Goal: Task Accomplishment & Management: Use online tool/utility

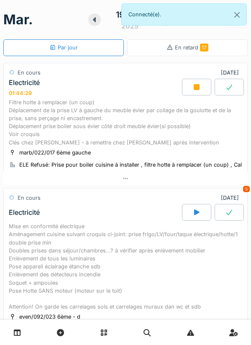
scroll to position [29, 0]
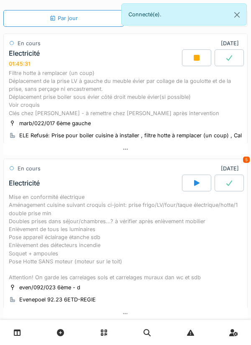
click at [121, 85] on div "Filtre hotte à remplacer (un coup) Déplacement de la prise LV à gauche du meubl…" at bounding box center [126, 93] width 234 height 48
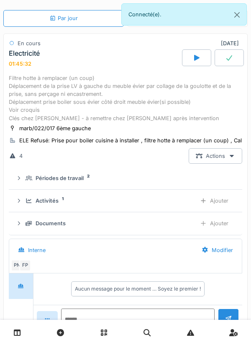
click at [218, 225] on div "Ajouter" at bounding box center [214, 224] width 43 height 16
click at [135, 101] on div "Filtre hotte à remplacer (un coup) Déplacement de la prise LV à gauche du meubl…" at bounding box center [126, 98] width 234 height 48
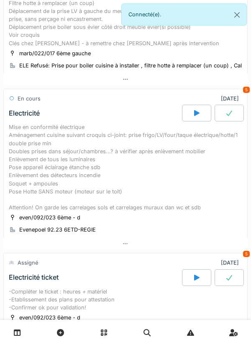
scroll to position [0, 0]
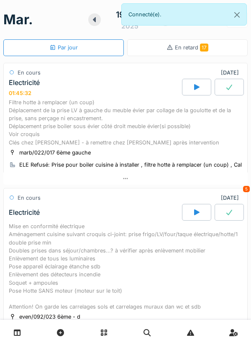
click at [210, 118] on div "Filtre hotte à remplacer (un coup) Déplacement de la prise LV à gauche du meubl…" at bounding box center [126, 122] width 234 height 48
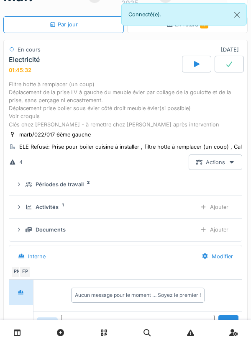
scroll to position [29, 0]
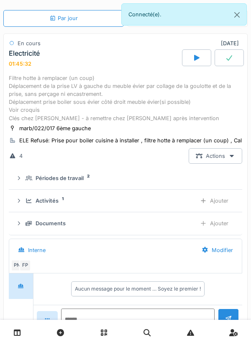
click at [127, 94] on div "Filtre hotte à remplacer (un coup) Déplacement de la prise LV à gauche du meubl…" at bounding box center [126, 98] width 234 height 48
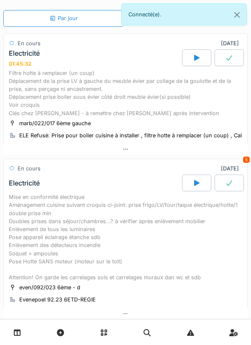
click at [115, 80] on div "Filtre hotte à remplacer (un coup) Déplacement de la prise LV à gauche du meubl…" at bounding box center [126, 93] width 234 height 48
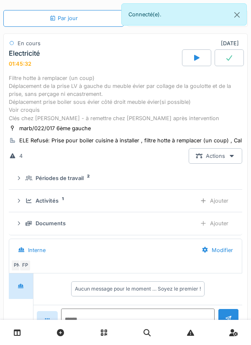
click at [63, 199] on sup "1" at bounding box center [63, 199] width 2 height 0
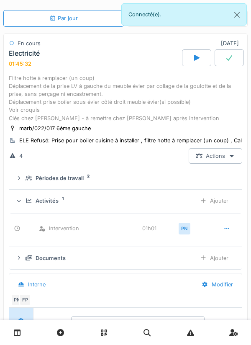
click at [62, 199] on sup "1" at bounding box center [63, 199] width 2 height 0
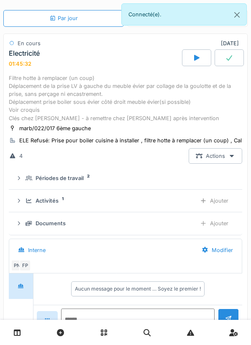
click at [77, 181] on div "Périodes de travail" at bounding box center [60, 178] width 48 height 8
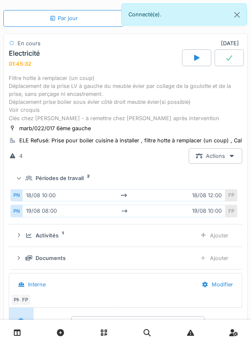
click at [78, 179] on div "Périodes de travail" at bounding box center [60, 178] width 48 height 8
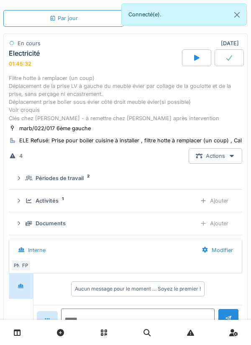
click at [65, 223] on div "Documents" at bounding box center [51, 224] width 30 height 8
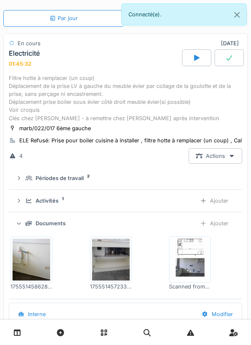
click at [225, 224] on div "Ajouter" at bounding box center [214, 224] width 43 height 16
click at [206, 225] on div at bounding box center [203, 224] width 7 height 8
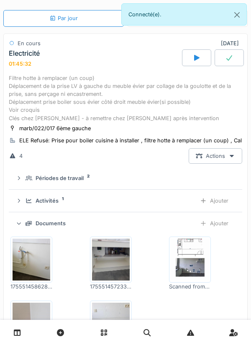
click at [221, 217] on div "Ajouter" at bounding box center [214, 224] width 43 height 16
click at [225, 231] on div "Ajouter" at bounding box center [214, 224] width 43 height 16
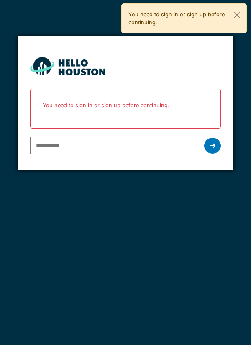
click at [154, 149] on input "email" at bounding box center [114, 146] width 168 height 18
type input "**********"
click at [219, 149] on div at bounding box center [212, 146] width 17 height 16
click at [219, 143] on div at bounding box center [212, 146] width 17 height 16
click at [211, 148] on icon at bounding box center [213, 145] width 6 height 7
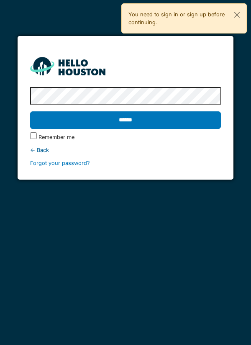
click at [205, 124] on input "******" at bounding box center [126, 120] width 192 height 18
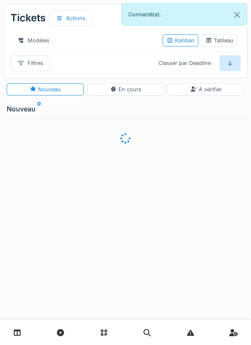
click at [22, 330] on link at bounding box center [17, 333] width 21 height 20
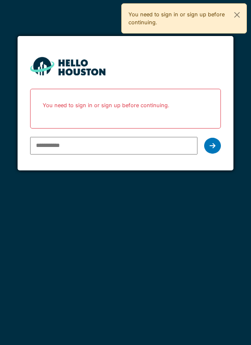
click at [61, 146] on input "email" at bounding box center [114, 146] width 168 height 18
type input "**********"
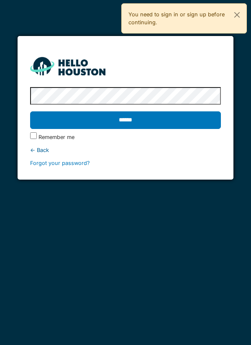
click at [41, 138] on label "Remember me" at bounding box center [57, 137] width 36 height 8
click at [138, 121] on input "******" at bounding box center [126, 120] width 192 height 18
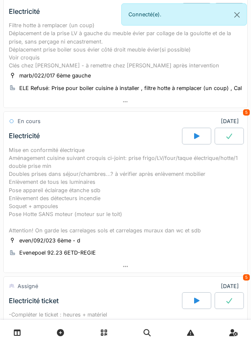
scroll to position [87, 0]
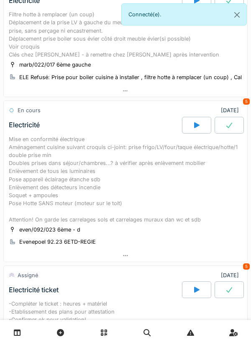
click at [172, 58] on div "Filtre hotte à remplacer (un coup) Déplacement de la prise LV à gauche du meubl…" at bounding box center [126, 34] width 234 height 48
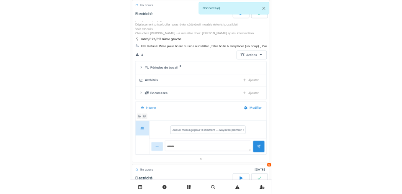
scroll to position [29, 0]
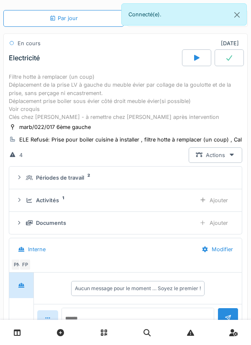
click at [57, 225] on div "Documents" at bounding box center [51, 223] width 30 height 8
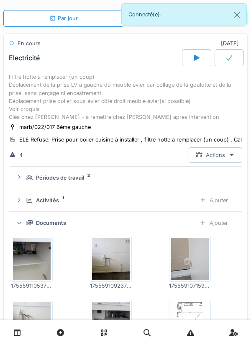
click at [58, 221] on div "Documents" at bounding box center [51, 223] width 30 height 8
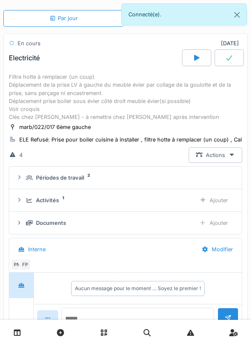
click at [57, 200] on div "Activités" at bounding box center [47, 201] width 23 height 8
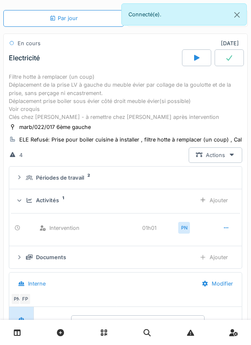
click at [225, 205] on div "Ajouter" at bounding box center [214, 201] width 43 height 16
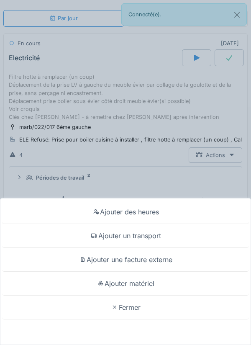
click at [184, 189] on div "Ajouter des heures Ajouter un transport Ajouter une facture externe Ajouter mat…" at bounding box center [125, 172] width 251 height 345
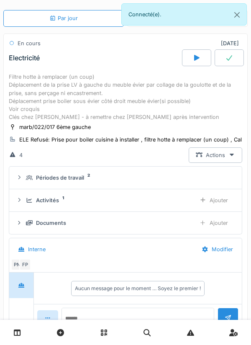
click at [61, 206] on div "Activités 1 Ajouter" at bounding box center [126, 201] width 220 height 16
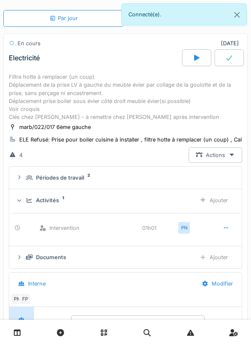
click at [226, 200] on div "Ajouter" at bounding box center [214, 201] width 43 height 16
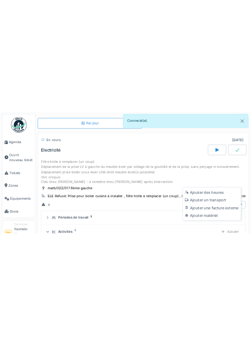
scroll to position [39, 0]
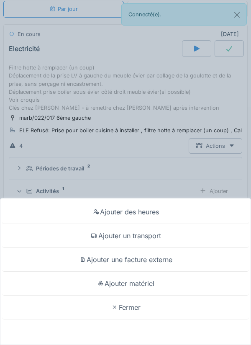
click at [96, 283] on div "Ajouter matériel" at bounding box center [125, 284] width 247 height 24
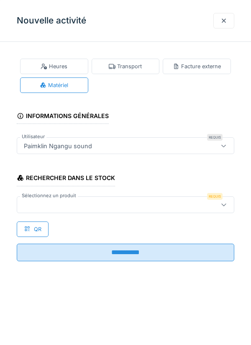
click at [57, 68] on div "Heures" at bounding box center [54, 66] width 27 height 8
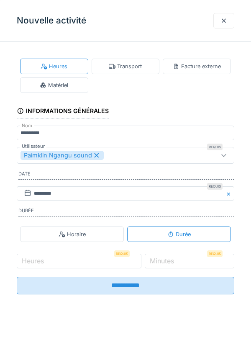
click at [42, 81] on div "Matériel" at bounding box center [54, 86] width 68 height 16
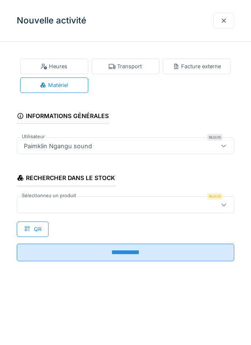
click at [43, 204] on div at bounding box center [112, 204] width 183 height 9
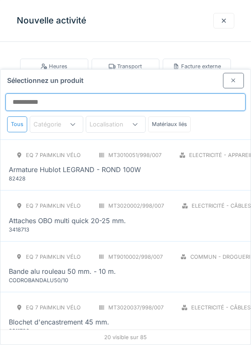
click at [26, 93] on input "Sélectionnez un produit" at bounding box center [125, 102] width 241 height 18
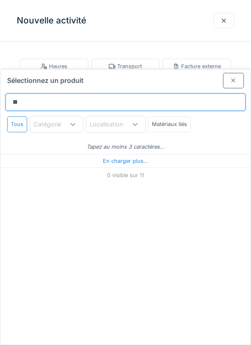
scroll to position [0, 0]
type input "*"
type input "***"
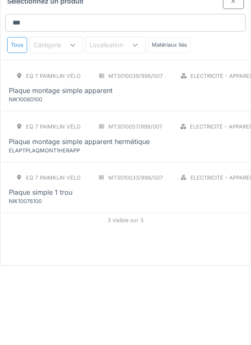
click at [4, 146] on div "Eq 7 Paimklin Vélo MT3010039/998/007 Electricité - Appareillages - terminaux [M…" at bounding box center [125, 165] width 251 height 51
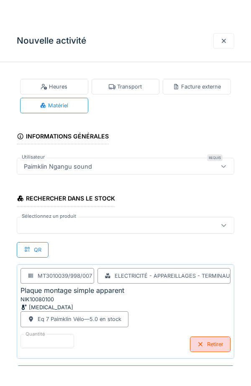
scroll to position [0, 0]
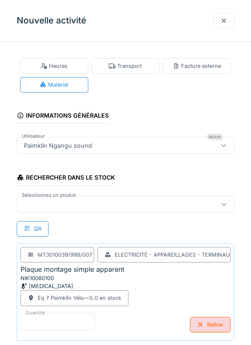
click at [44, 317] on input "*" at bounding box center [58, 322] width 75 height 18
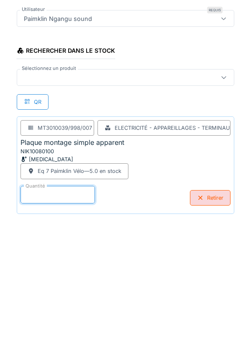
scroll to position [44, 0]
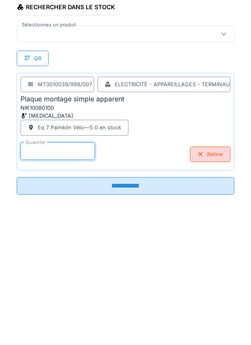
type input "*"
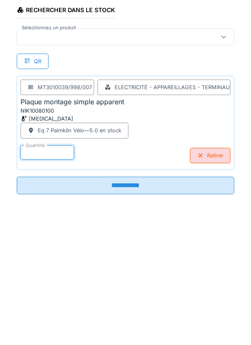
click at [52, 313] on input "**********" at bounding box center [126, 313] width 218 height 18
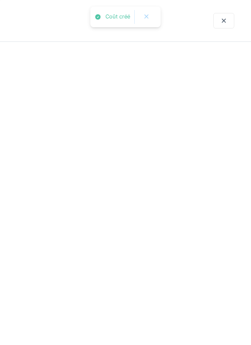
scroll to position [0, 0]
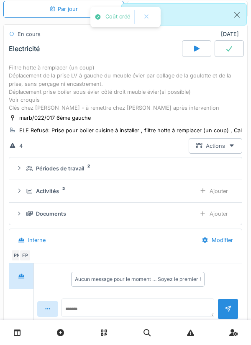
click at [25, 194] on div "Activités 2 Ajouter" at bounding box center [126, 192] width 220 height 16
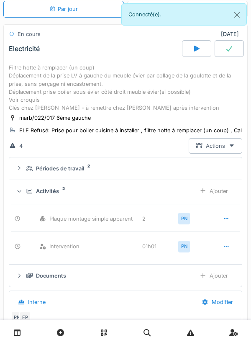
click at [213, 184] on div "Ajouter" at bounding box center [214, 192] width 43 height 16
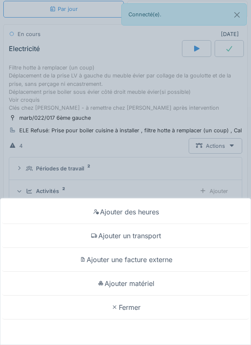
click at [98, 214] on div at bounding box center [96, 212] width 8 height 7
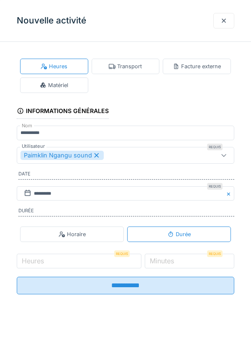
click at [47, 91] on div "Matériel" at bounding box center [54, 86] width 68 height 16
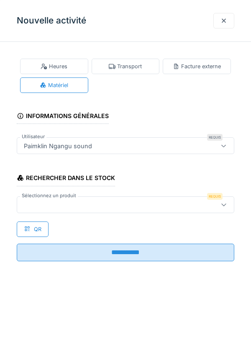
click at [37, 200] on div at bounding box center [112, 204] width 183 height 9
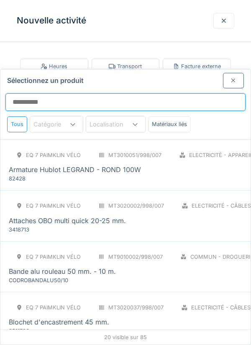
click at [25, 93] on input "Sélectionnez un produit" at bounding box center [125, 102] width 241 height 18
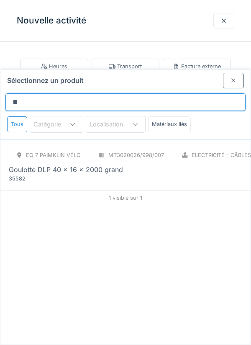
type input "*"
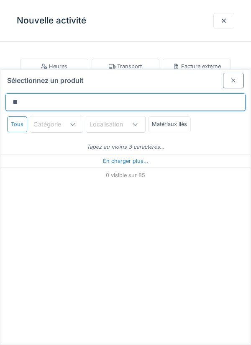
type input "***"
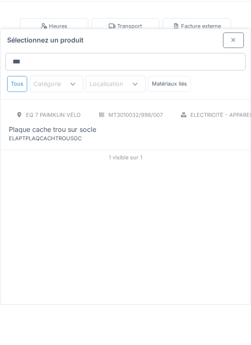
click at [176, 165] on div "Plaque cache trou sur socle" at bounding box center [199, 170] width 380 height 10
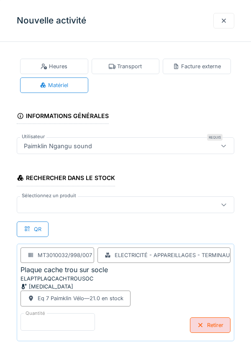
click at [75, 322] on input "*" at bounding box center [58, 322] width 75 height 18
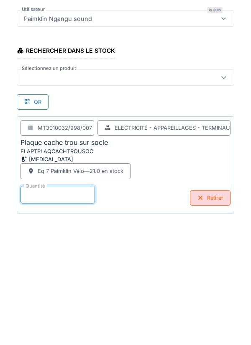
scroll to position [44, 0]
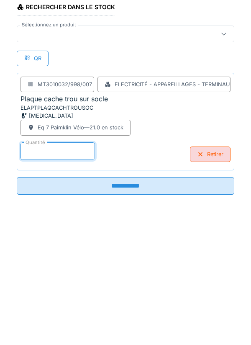
type input "*"
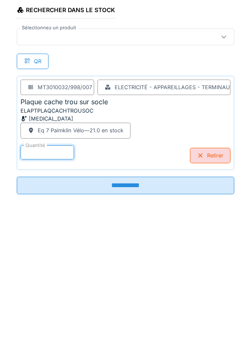
click at [150, 319] on input "**********" at bounding box center [126, 313] width 218 height 18
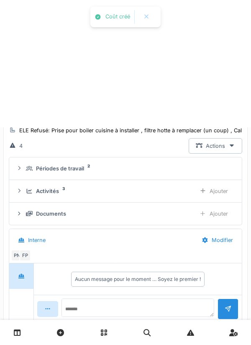
scroll to position [0, 0]
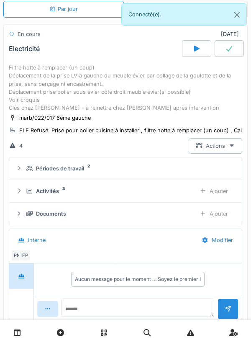
click at [34, 197] on div "Activités 3 Ajouter" at bounding box center [126, 192] width 220 height 16
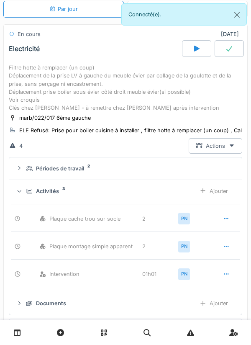
click at [208, 192] on div "Ajouter" at bounding box center [214, 192] width 43 height 16
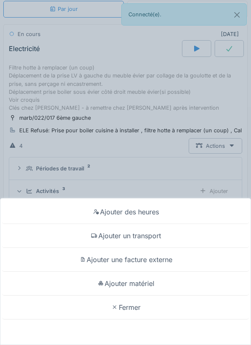
click at [112, 291] on div "Ajouter matériel" at bounding box center [125, 284] width 247 height 24
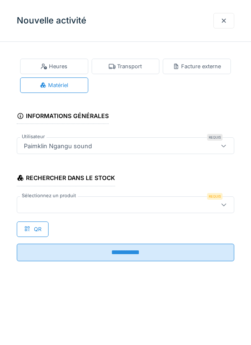
click at [142, 218] on div "Rechercher dans le stock Sélectionnez un produit Requis QR" at bounding box center [126, 201] width 218 height 72
click at [150, 207] on div at bounding box center [112, 204] width 183 height 9
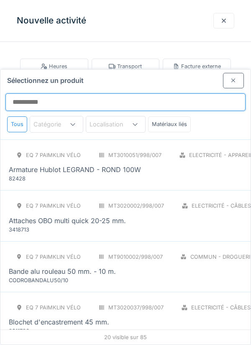
click at [140, 93] on input "Sélectionnez un produit" at bounding box center [125, 102] width 241 height 18
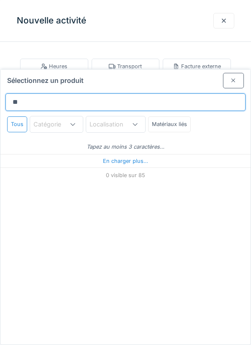
type input "***"
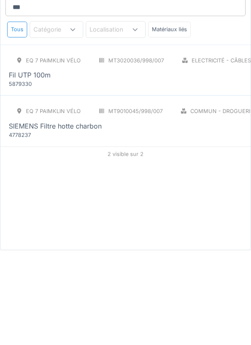
click at [158, 203] on div "Eq 7 Paimklin Vélo MT9010045/998/007 Commun - Droguerie [MEDICAL_DATA] SIEMENS …" at bounding box center [125, 215] width 251 height 51
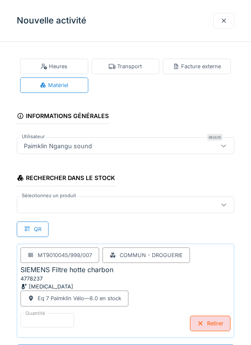
scroll to position [0, 0]
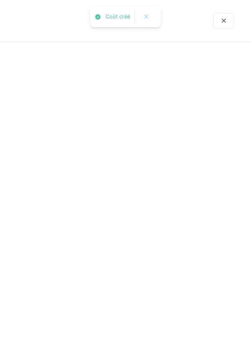
scroll to position [0, 0]
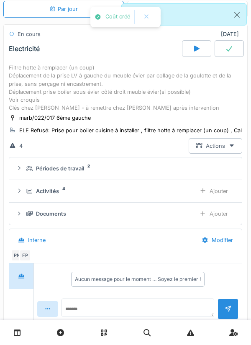
click at [28, 189] on icon at bounding box center [29, 191] width 7 height 5
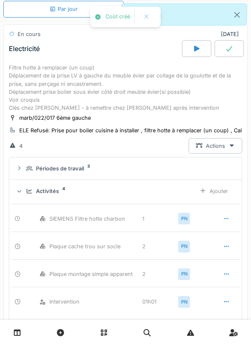
click at [31, 189] on icon at bounding box center [29, 191] width 7 height 5
